Goal: Navigation & Orientation: Find specific page/section

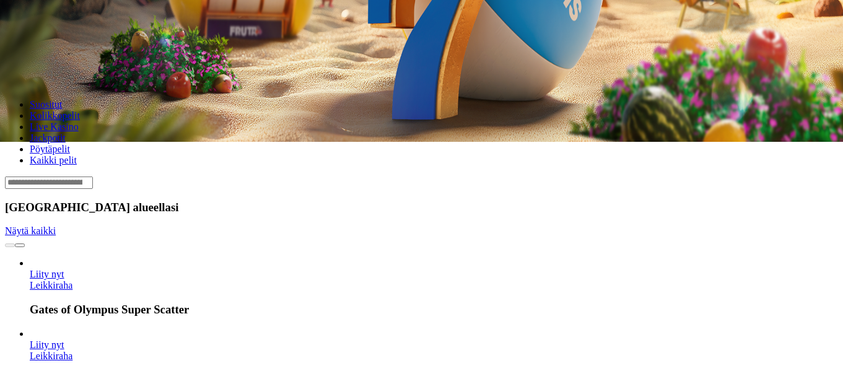
scroll to position [216, 0]
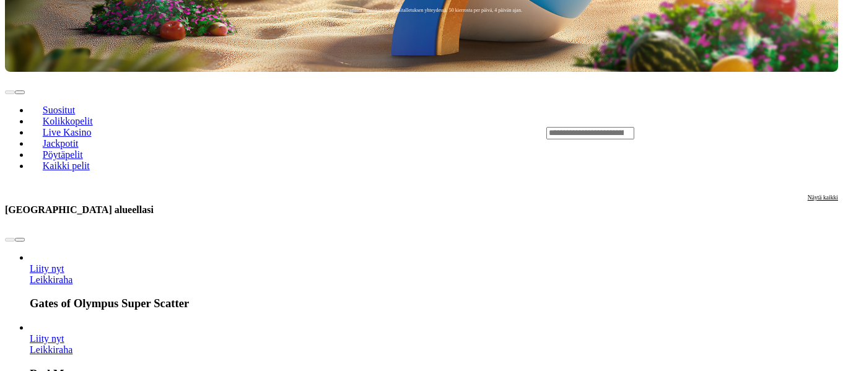
scroll to position [323, 0]
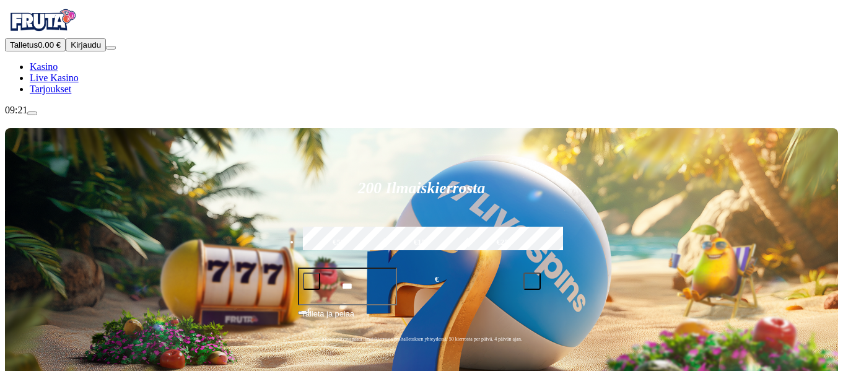
click at [58, 72] on span "Kasino" at bounding box center [44, 66] width 28 height 11
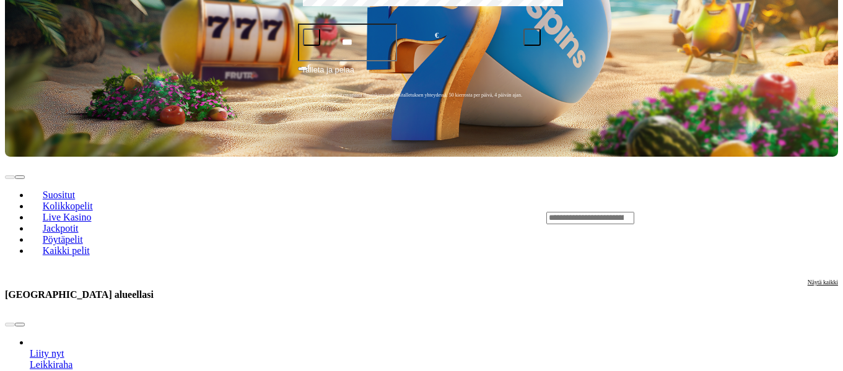
scroll to position [256, 0]
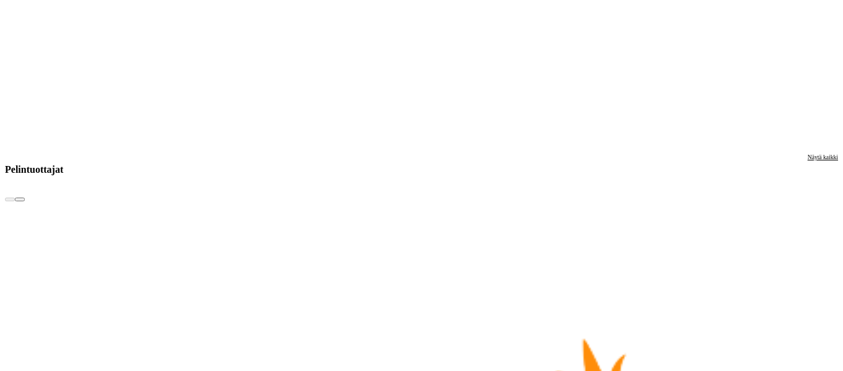
scroll to position [2056, 0]
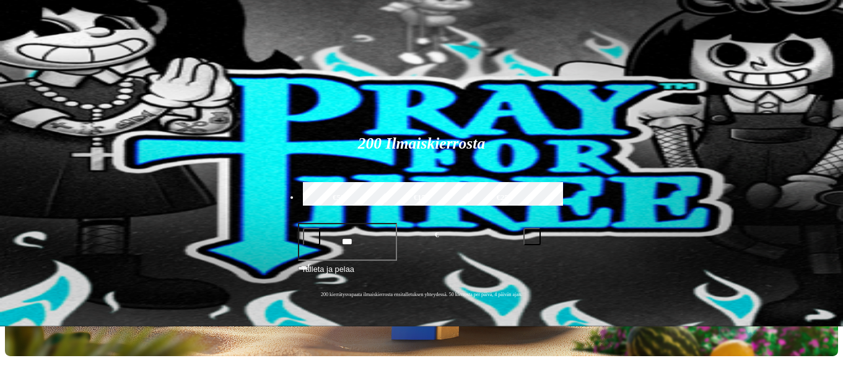
scroll to position [0, 0]
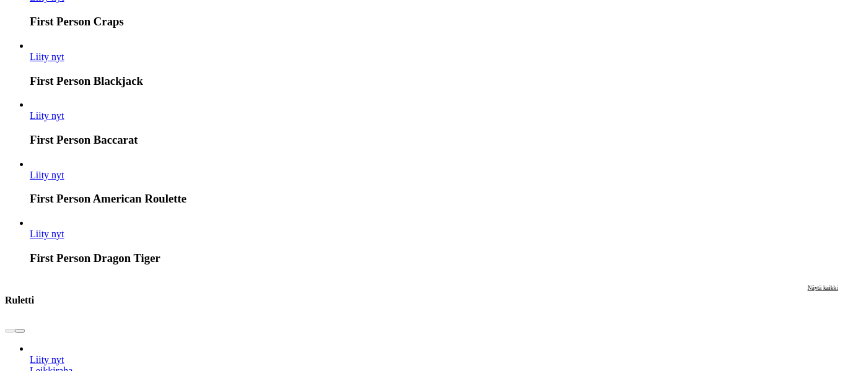
scroll to position [863, 0]
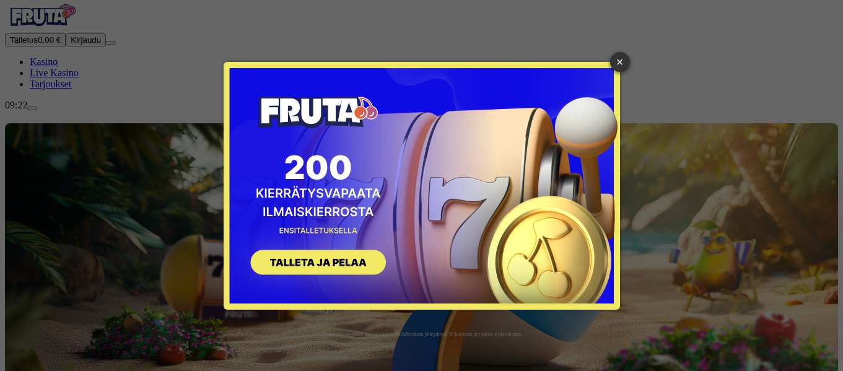
scroll to position [0, 0]
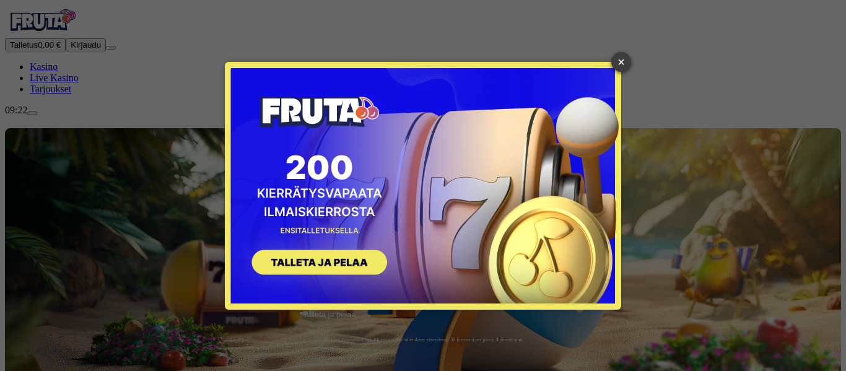
click at [623, 66] on link "×" at bounding box center [621, 62] width 20 height 20
